Goal: Obtain resource: Download file/media

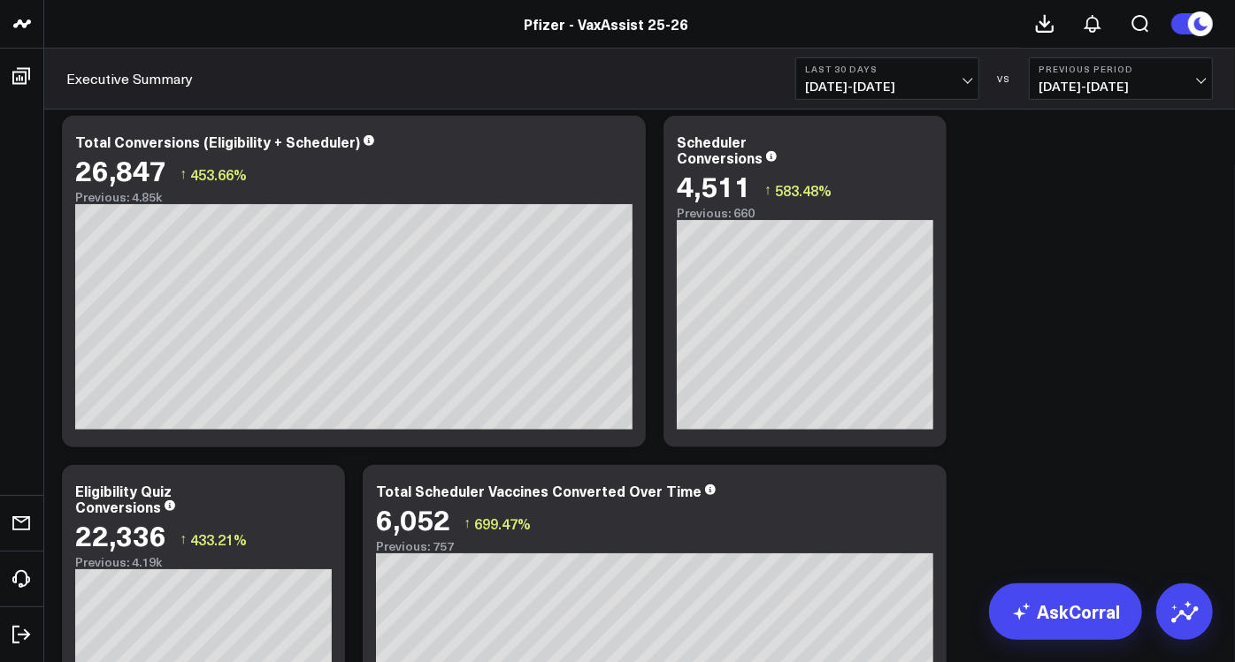
scroll to position [480, 0]
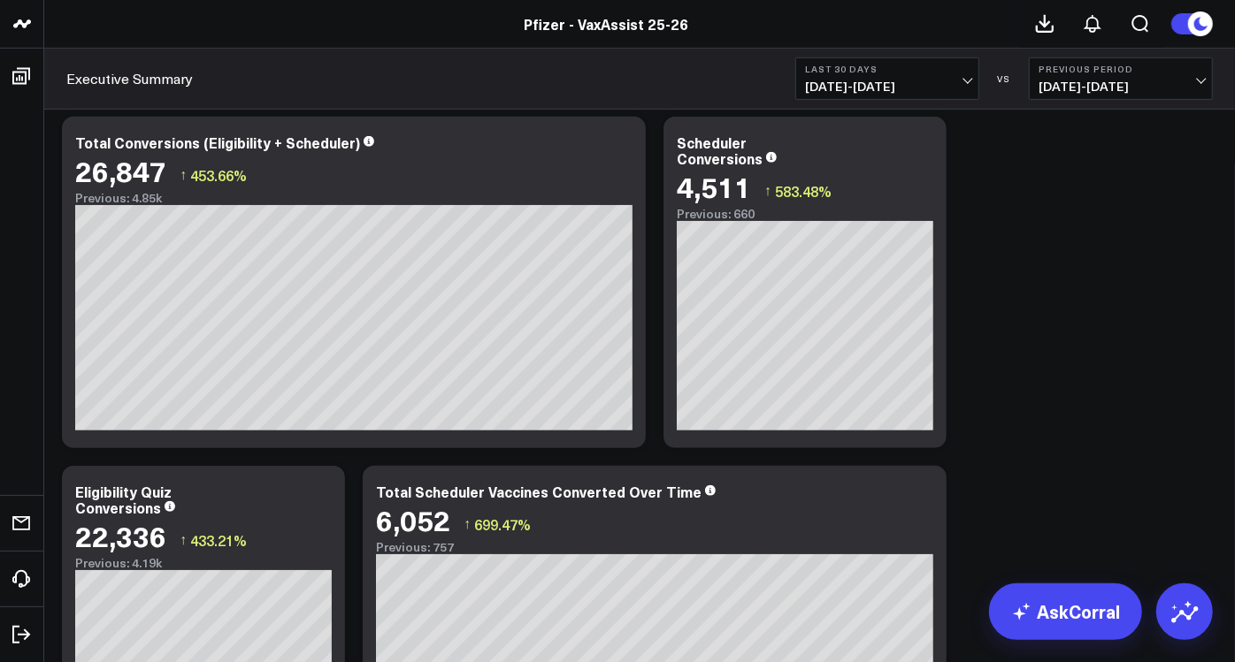
click at [950, 73] on b "Last 30 Days" at bounding box center [887, 69] width 164 height 11
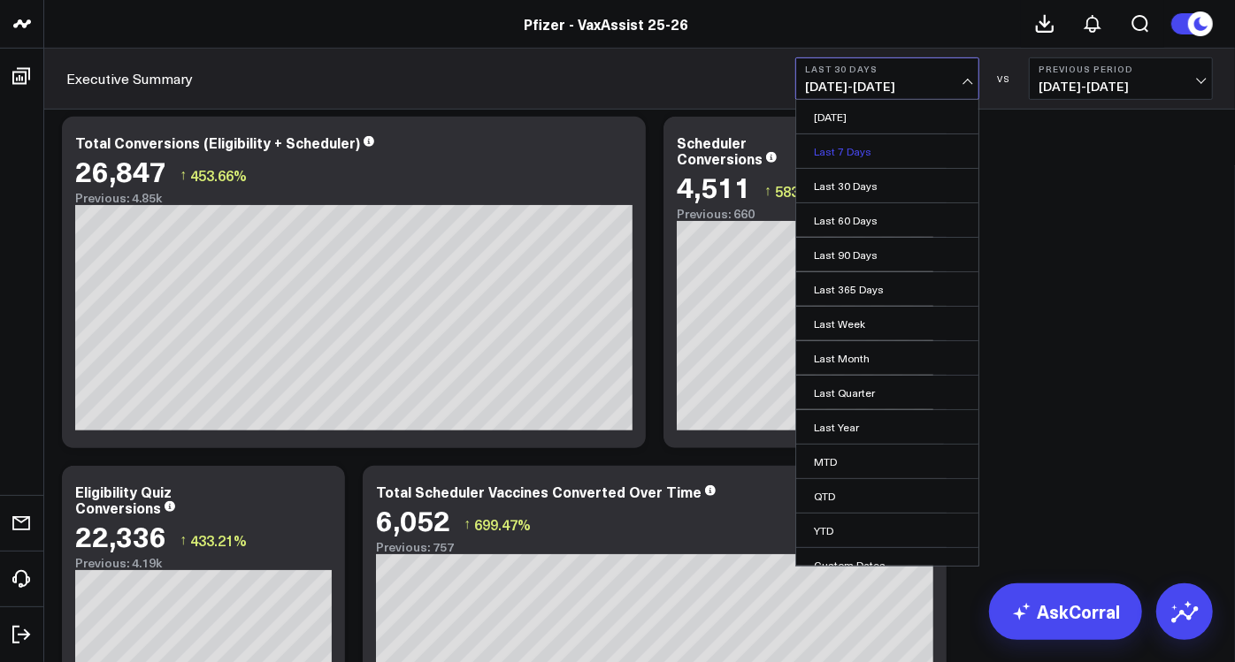
click at [853, 149] on link "Last 7 Days" at bounding box center [887, 151] width 182 height 34
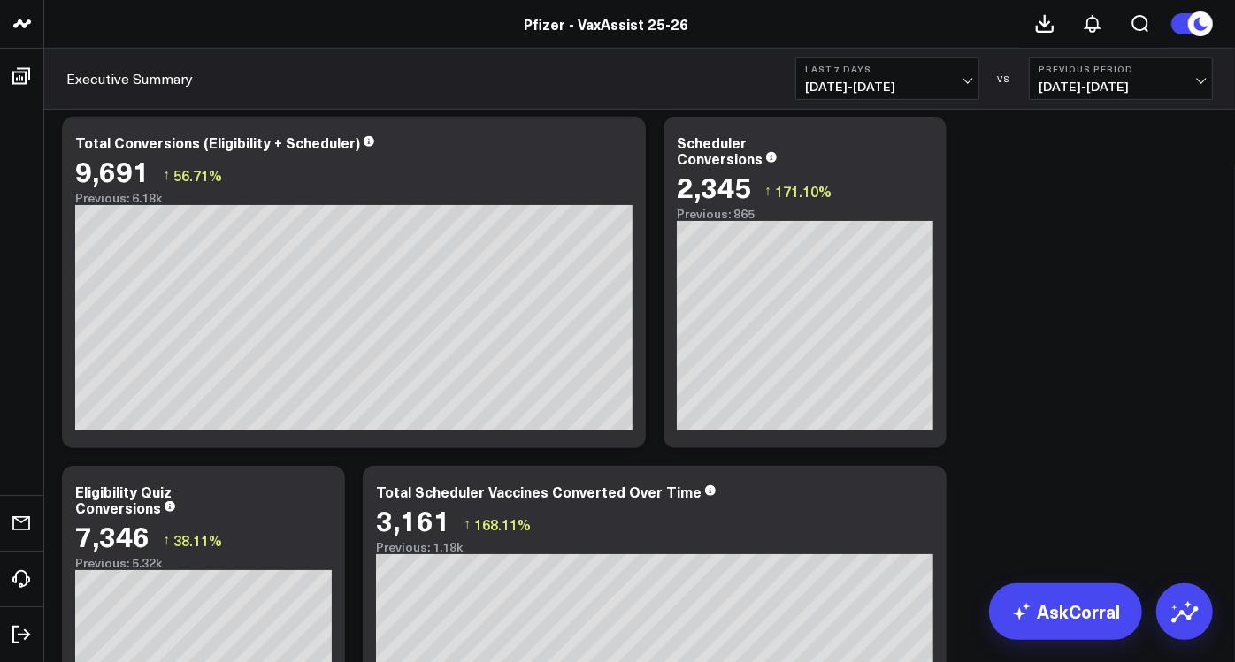
click at [1203, 81] on span "[DATE] - [DATE]" at bounding box center [1120, 87] width 164 height 14
click at [1061, 218] on link "No Comparison" at bounding box center [1120, 220] width 182 height 34
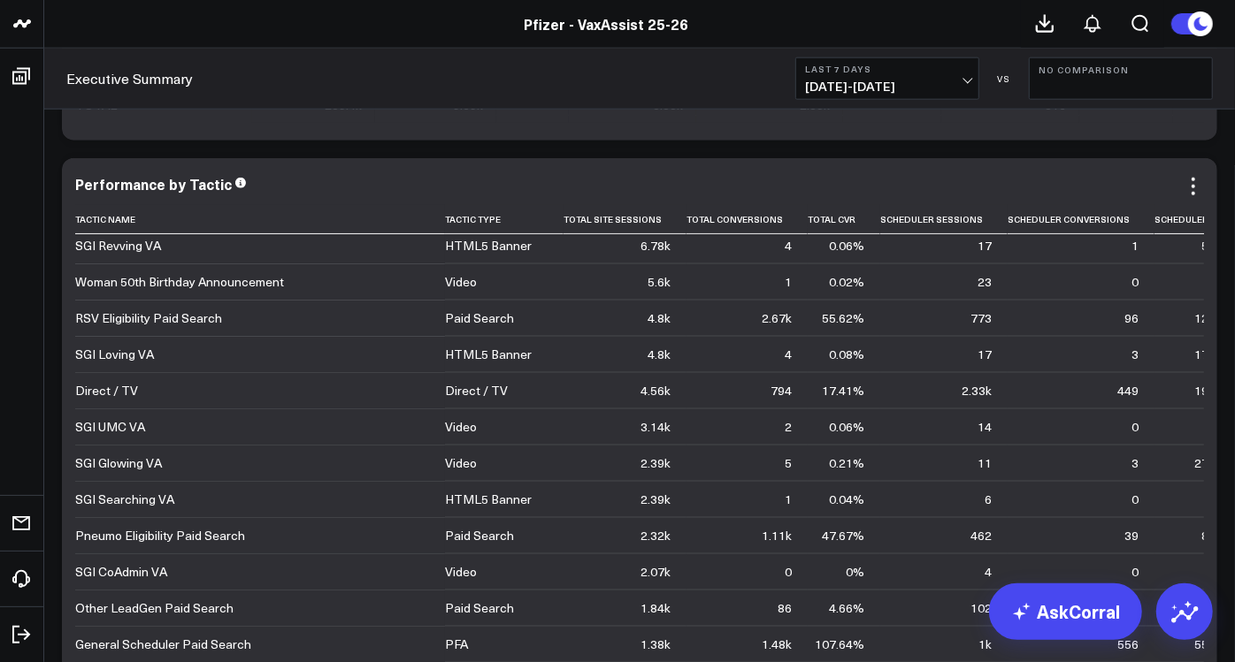
scroll to position [364, 0]
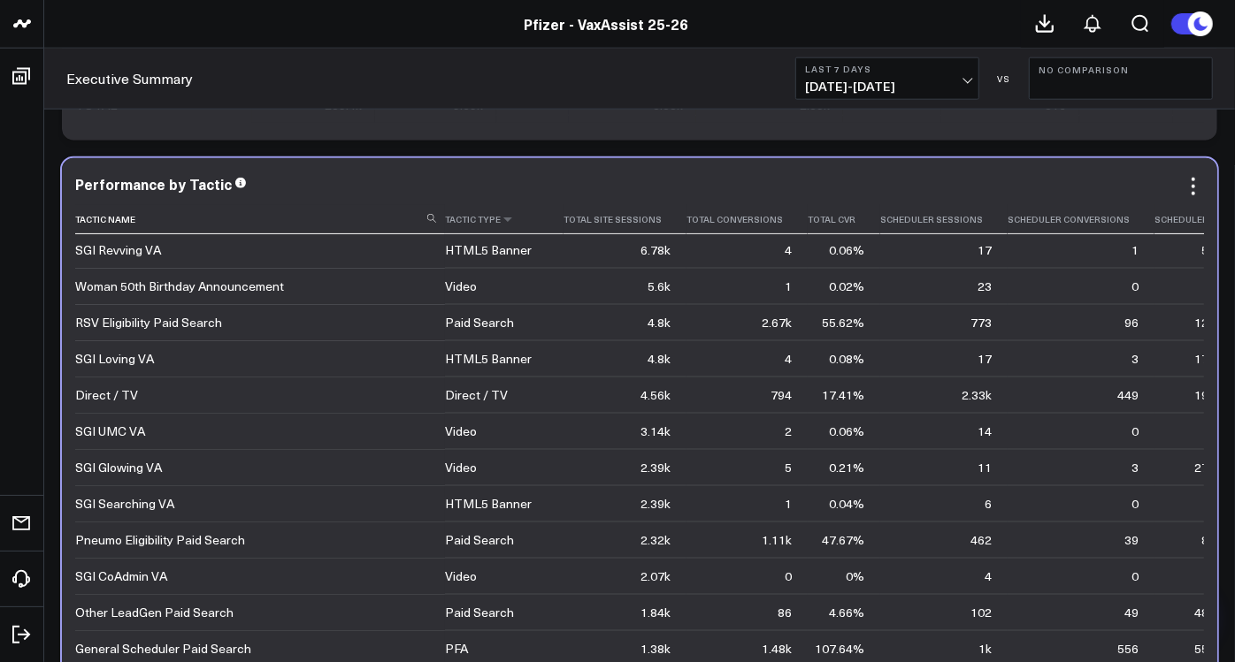
click at [510, 230] on th "Tactic Type" at bounding box center [504, 219] width 119 height 29
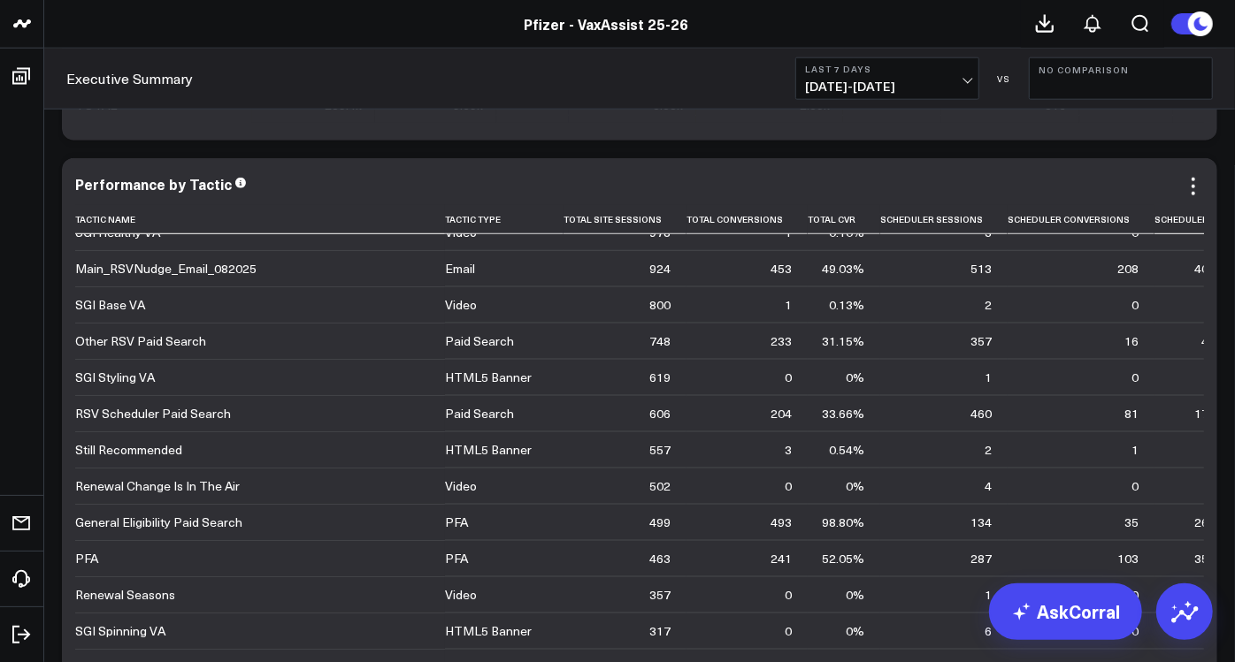
scroll to position [874, 0]
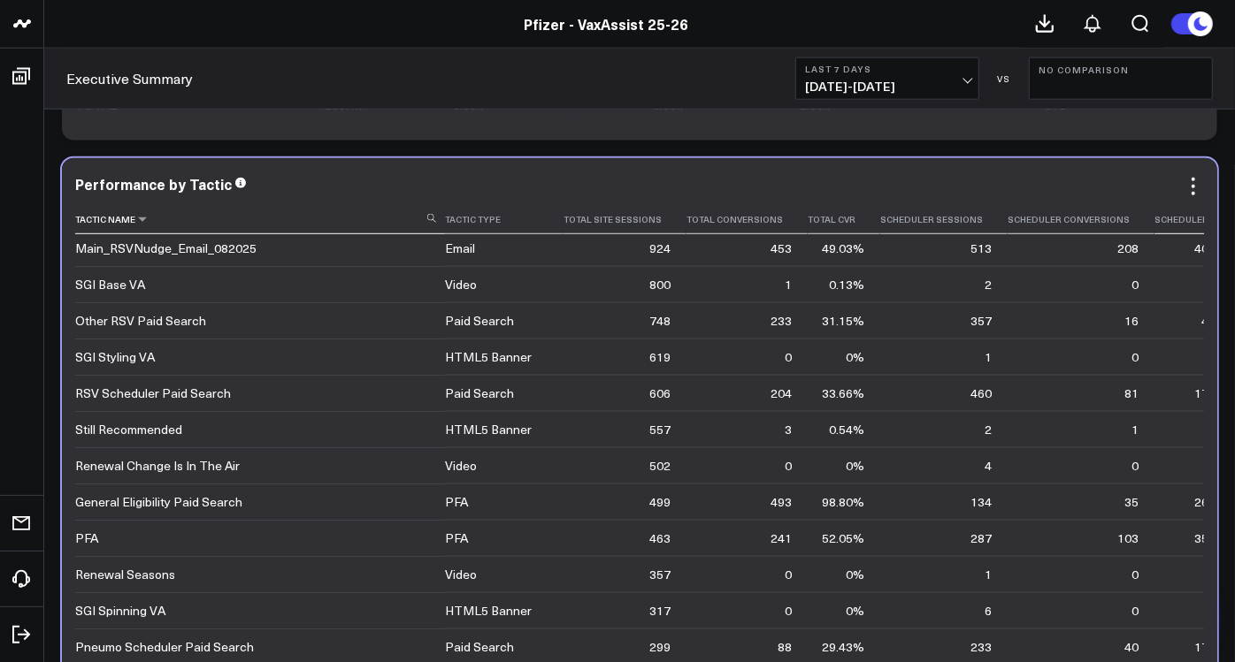
click at [429, 227] on th "Tactic Name" at bounding box center [260, 219] width 370 height 29
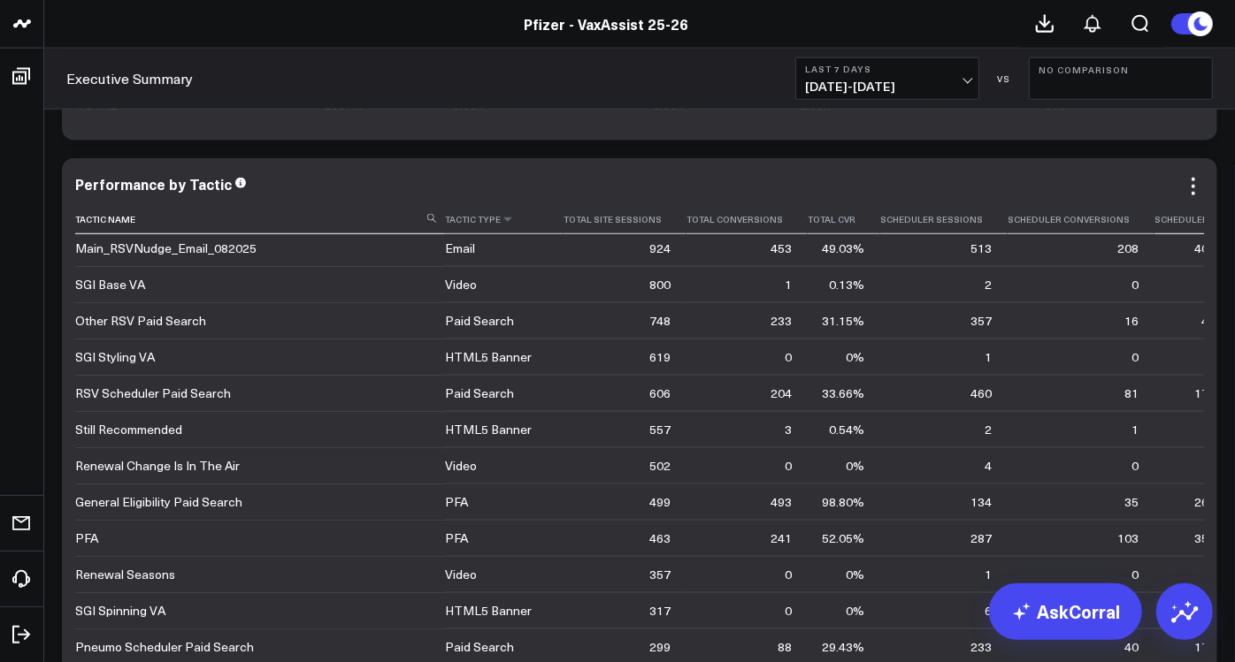
click at [468, 224] on th "Tactic Type" at bounding box center [504, 219] width 119 height 29
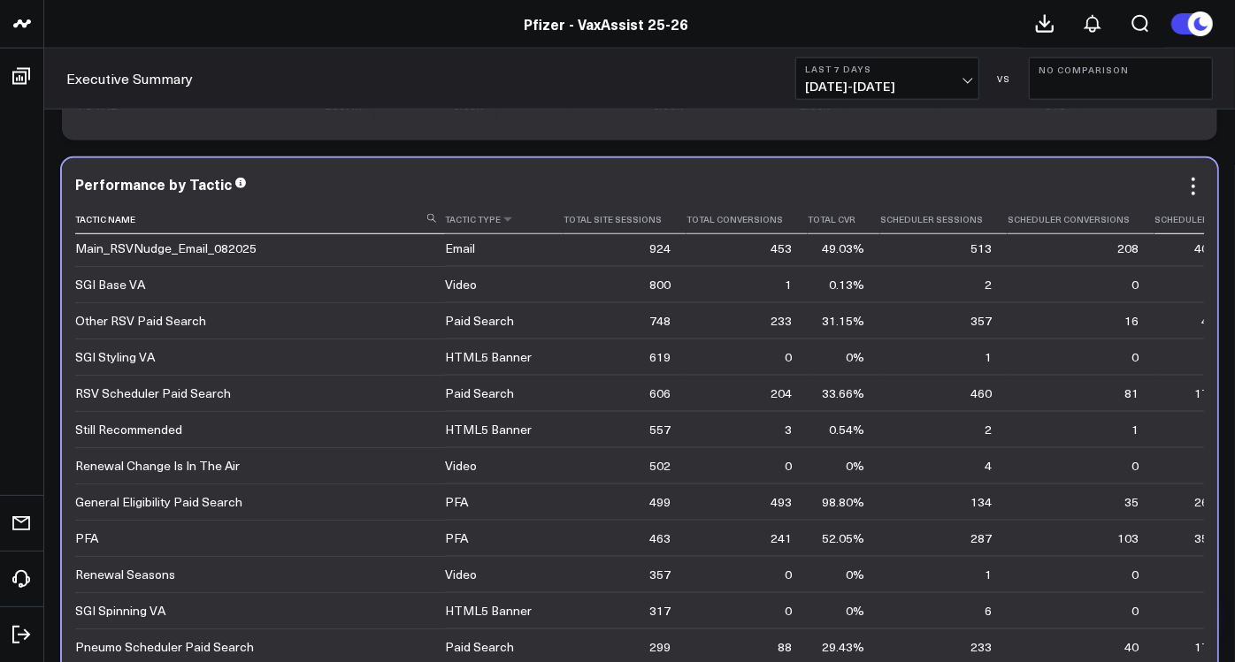
click at [505, 230] on th "Tactic Type" at bounding box center [504, 219] width 119 height 29
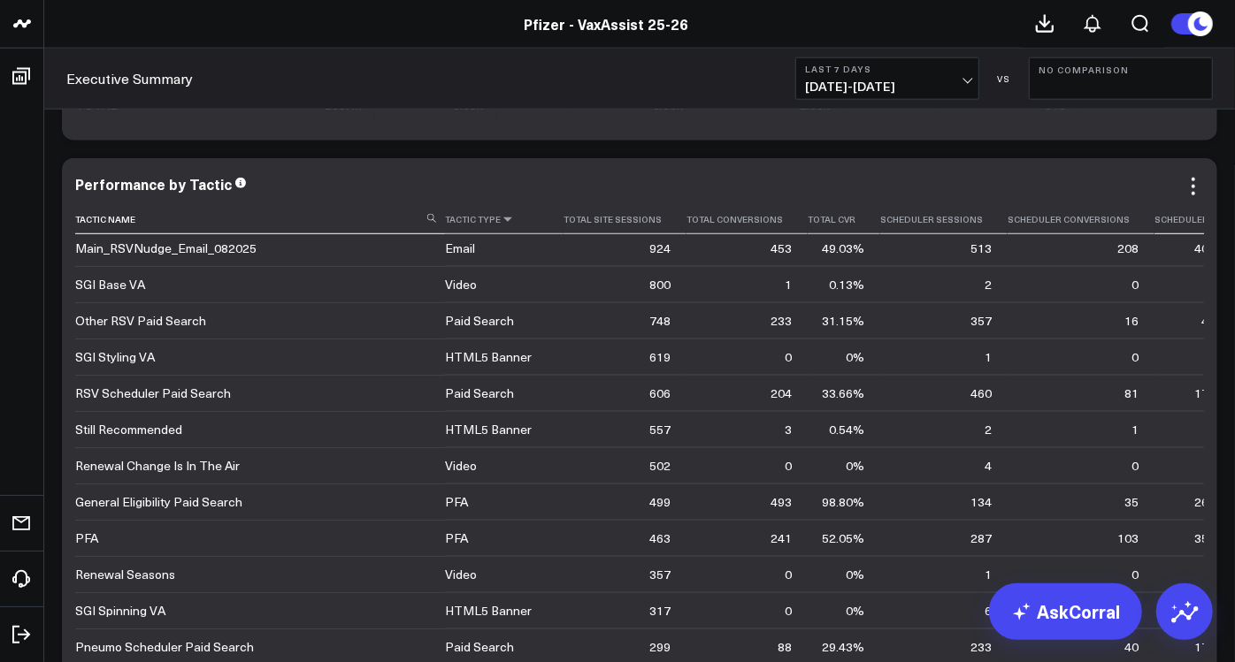
click at [503, 225] on icon at bounding box center [508, 219] width 14 height 11
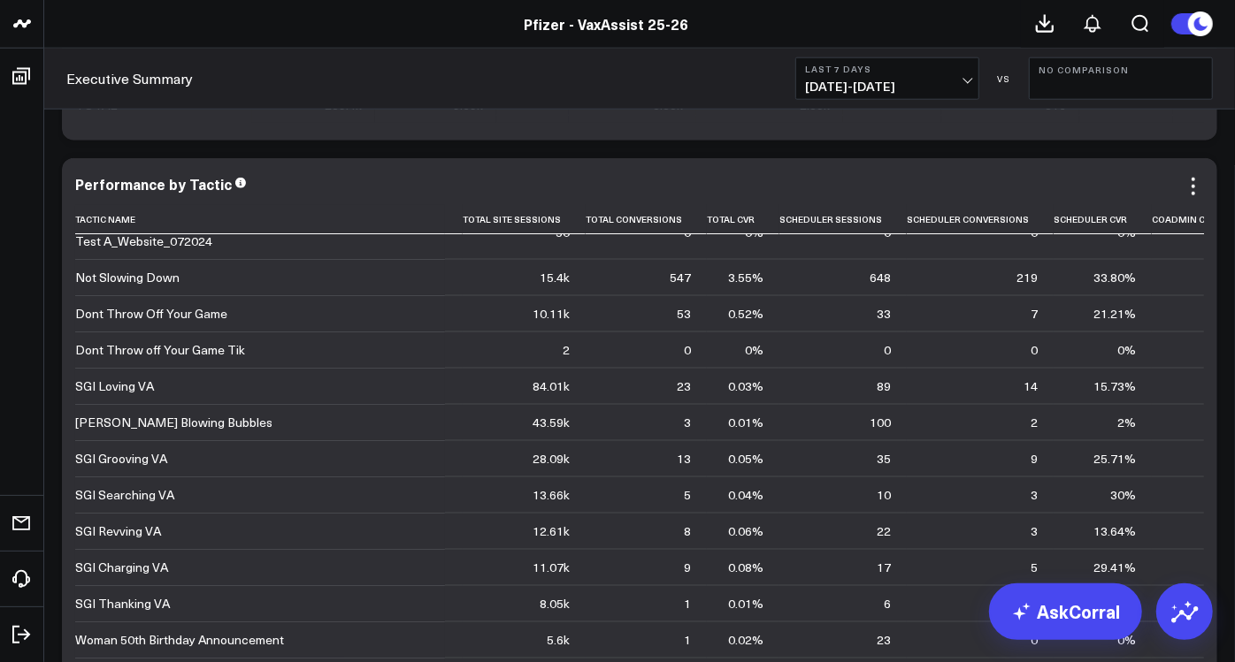
scroll to position [0, 101]
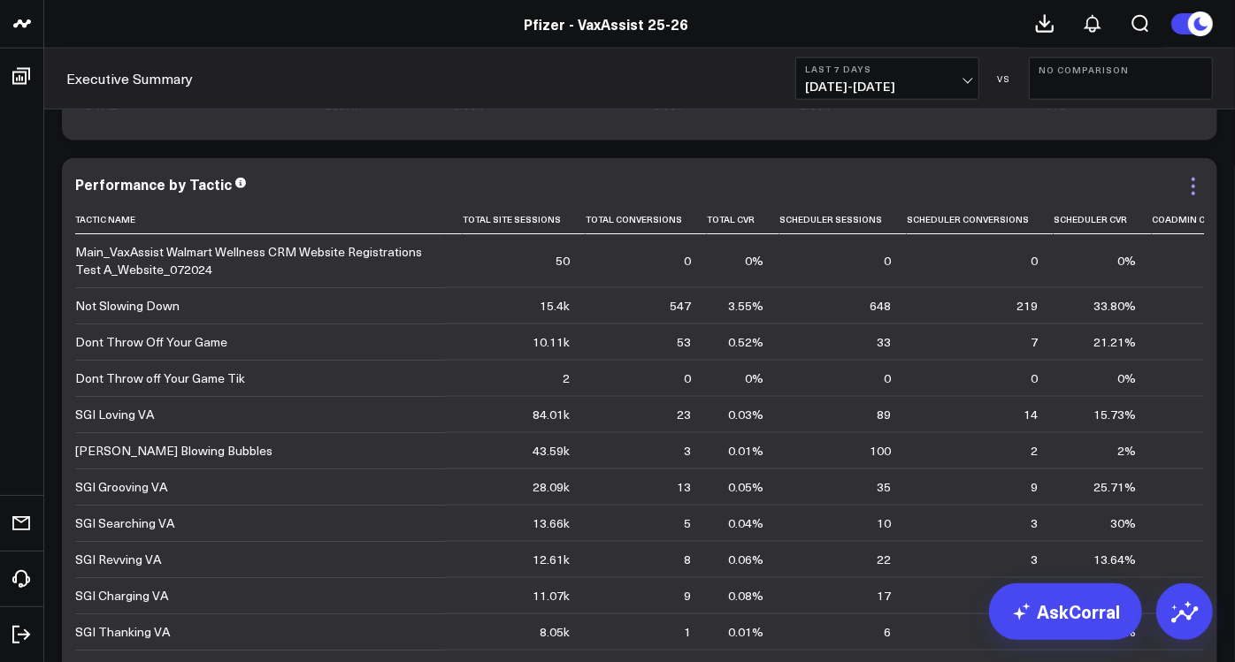
click at [1192, 186] on icon at bounding box center [1192, 186] width 21 height 21
click at [1082, 273] on icon at bounding box center [1090, 265] width 16 height 16
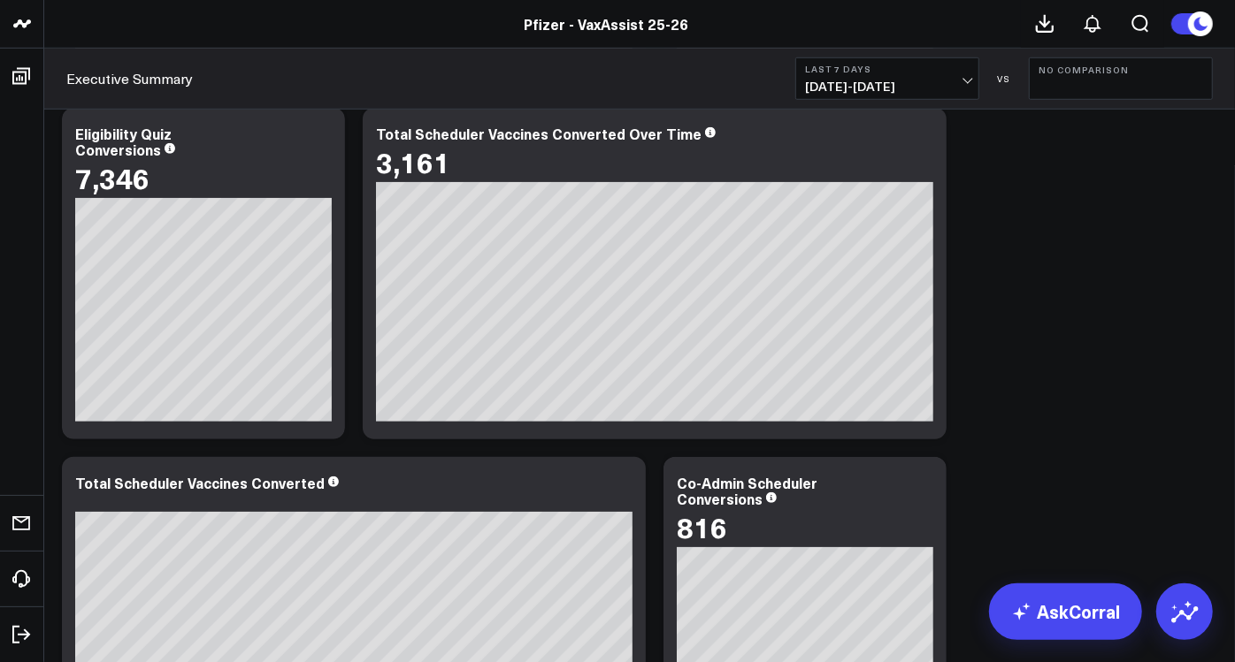
scroll to position [0, 0]
